Goal: Information Seeking & Learning: Learn about a topic

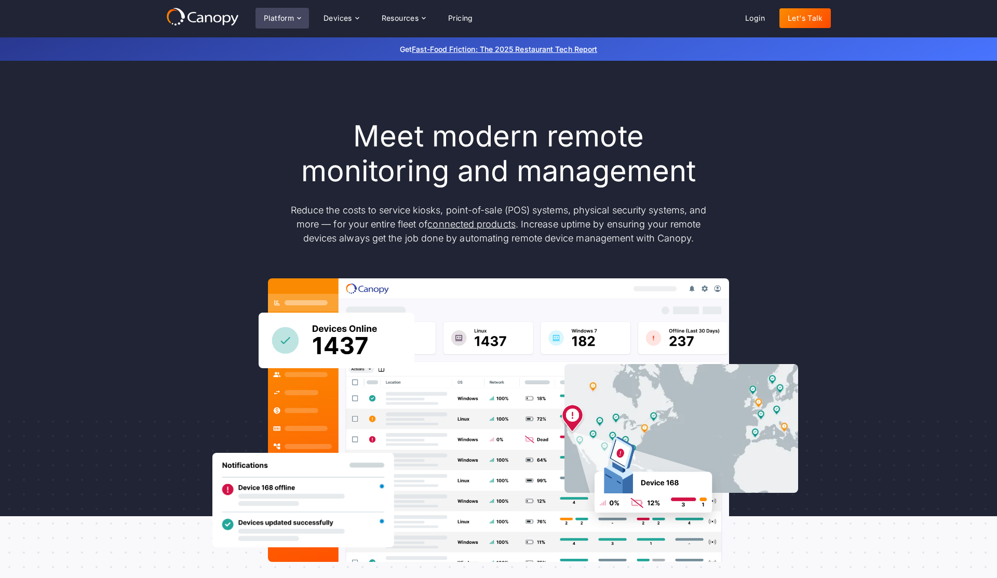
click at [284, 21] on div "Platform" at bounding box center [279, 18] width 30 height 7
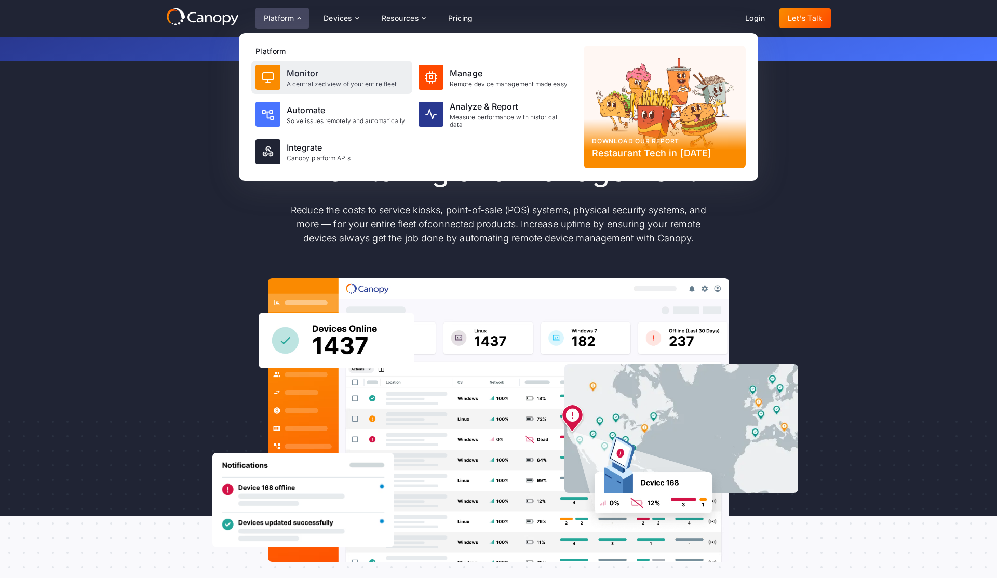
click at [291, 75] on div "Monitor" at bounding box center [342, 73] width 110 height 12
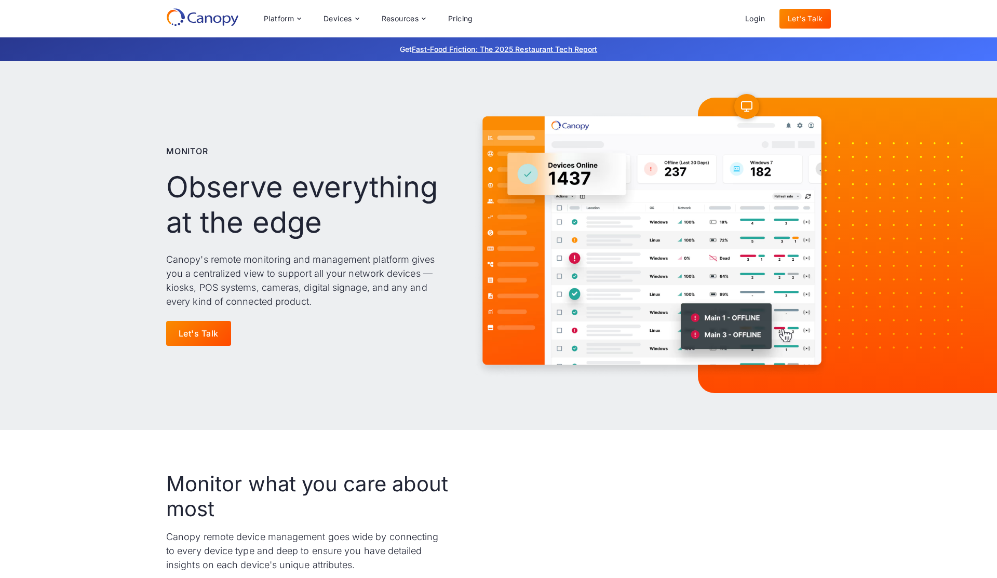
click at [236, 90] on div "Monitor Observe everything at the edge Canopy's remote monitoring and managemen…" at bounding box center [498, 245] width 665 height 369
click at [385, 343] on div "Monitor Observe everything at the edge Canopy's remote monitoring and managemen…" at bounding box center [309, 245] width 286 height 286
